Goal: Task Accomplishment & Management: Use online tool/utility

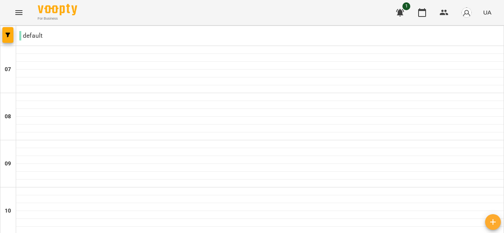
scroll to position [620, 0]
click at [22, 15] on icon "Menu" at bounding box center [18, 12] width 9 height 9
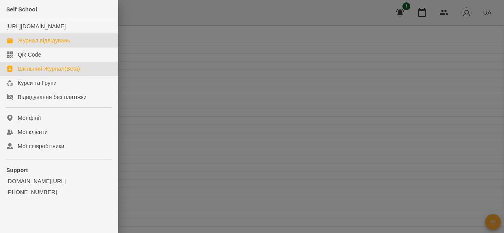
click at [50, 73] on div "Шкільний Журнал(Beta)" at bounding box center [49, 69] width 62 height 8
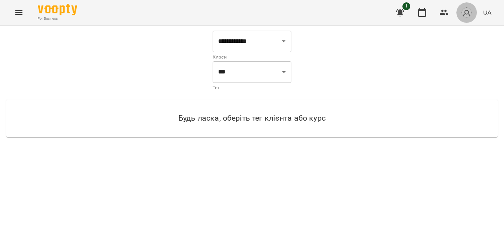
click at [465, 18] on img "button" at bounding box center [466, 12] width 11 height 11
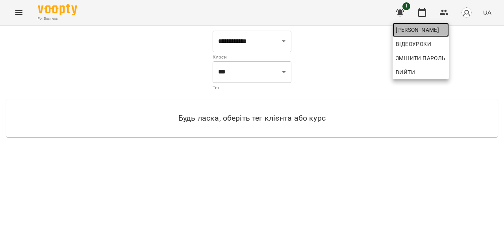
click at [446, 31] on span "[PERSON_NAME]" at bounding box center [421, 29] width 50 height 9
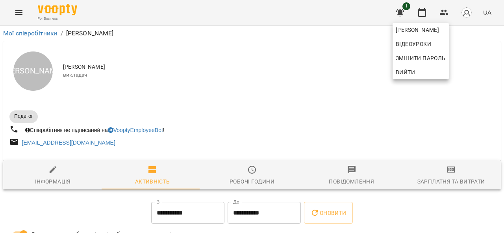
click at [378, 207] on div at bounding box center [252, 116] width 504 height 233
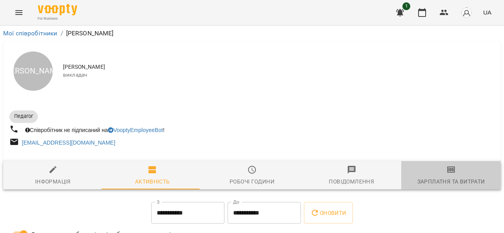
click at [430, 177] on span "Зарплатня та Витрати" at bounding box center [451, 175] width 90 height 21
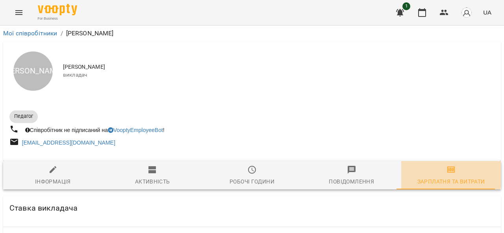
click at [407, 165] on button "Зарплатня та Витрати" at bounding box center [451, 175] width 100 height 28
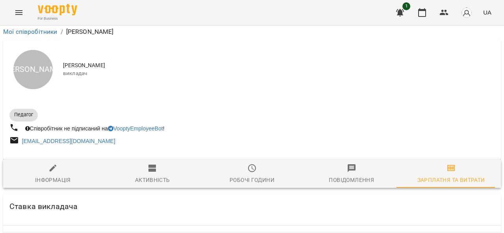
scroll to position [263, 0]
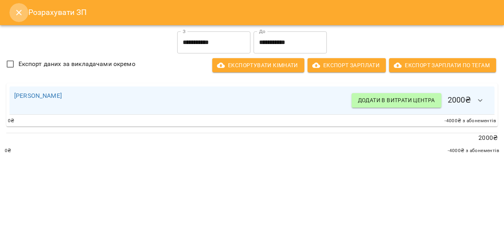
click at [13, 11] on button "Close" at bounding box center [18, 12] width 19 height 19
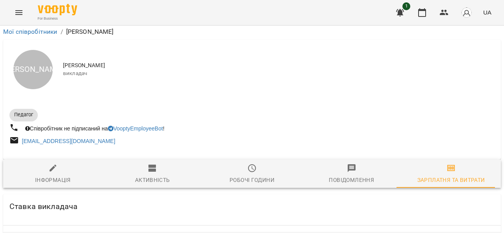
scroll to position [30, 0]
